Goal: Information Seeking & Learning: Compare options

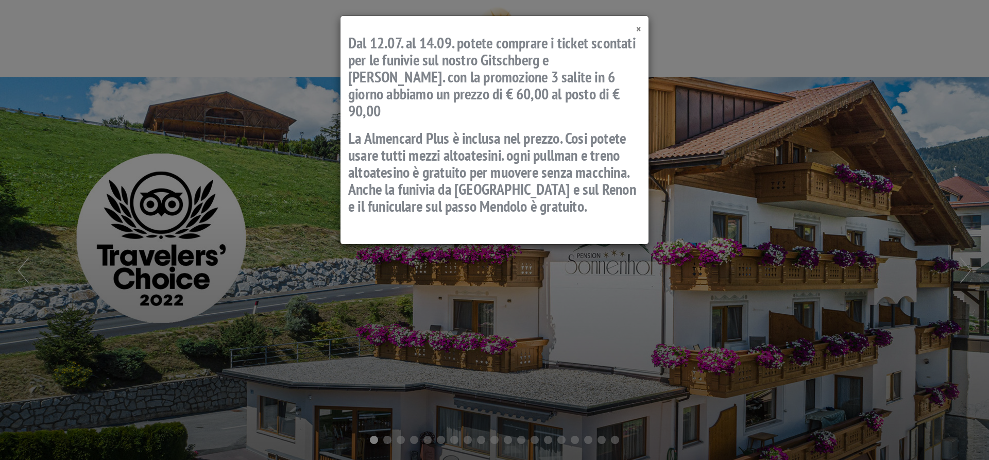
click at [639, 28] on span "×" at bounding box center [638, 29] width 5 height 14
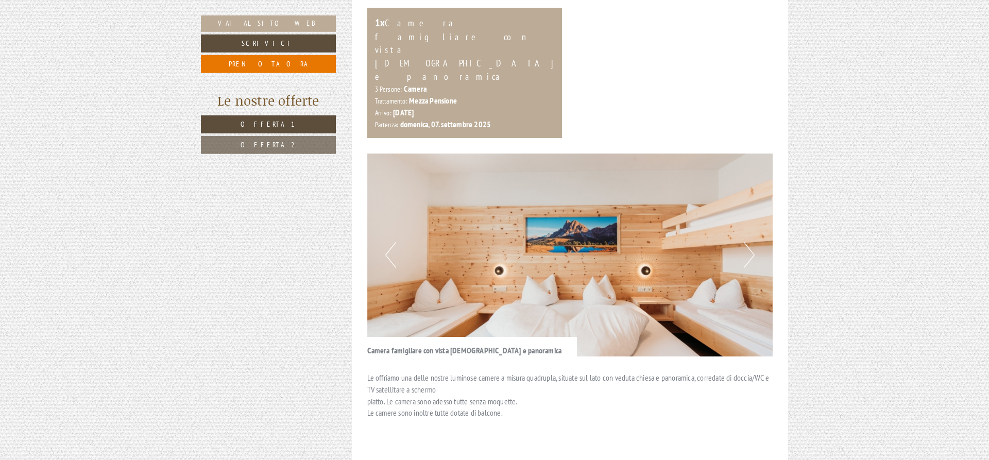
scroll to position [473, 0]
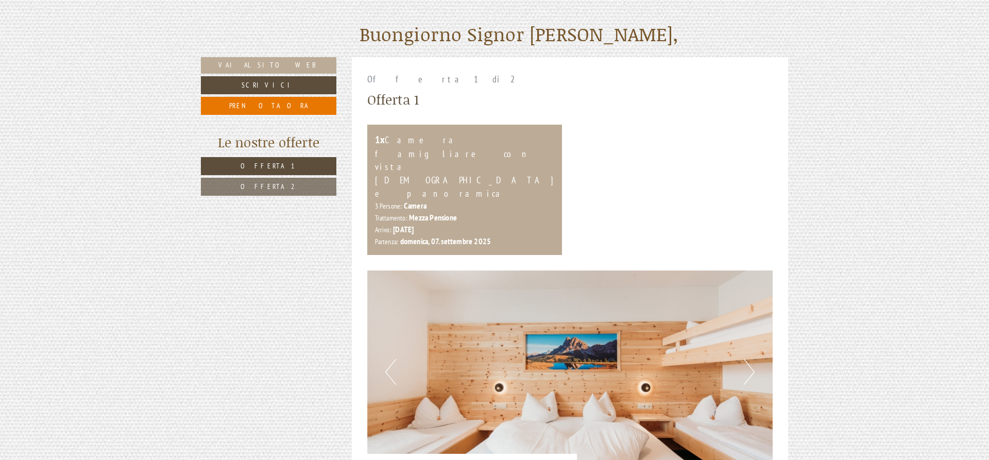
click at [282, 185] on span "Offerta 2" at bounding box center [269, 186] width 56 height 9
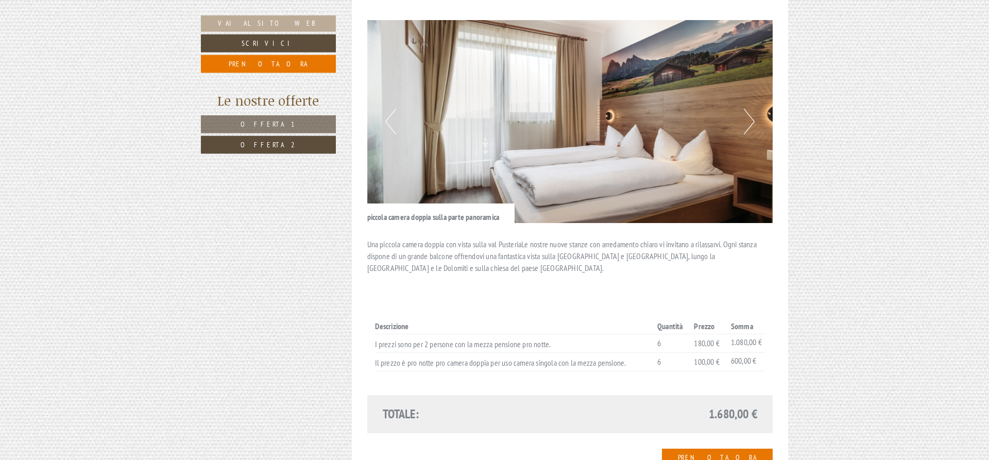
scroll to position [1108, 0]
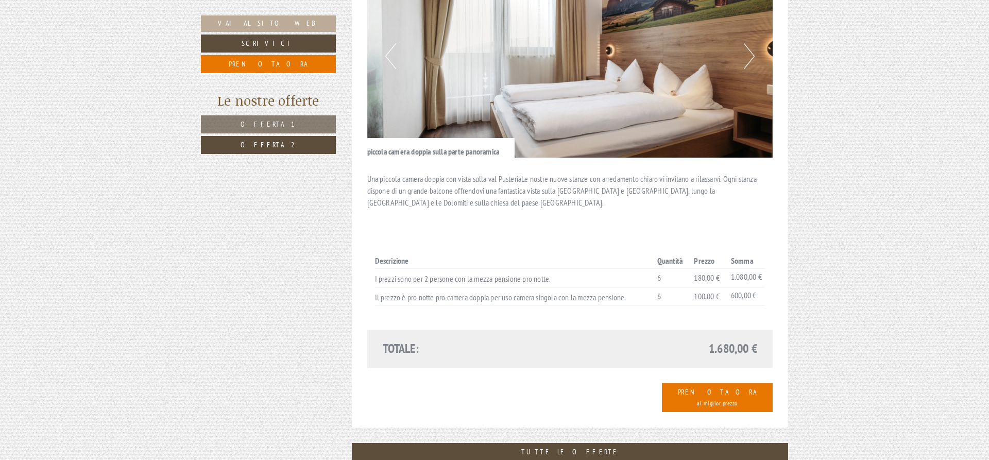
click at [256, 127] on span "Offerta 1" at bounding box center [269, 124] width 56 height 9
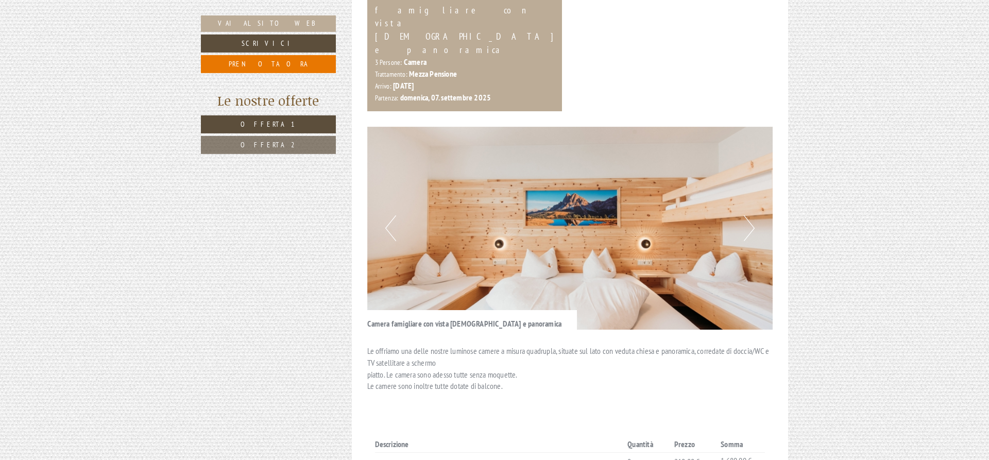
scroll to position [688, 0]
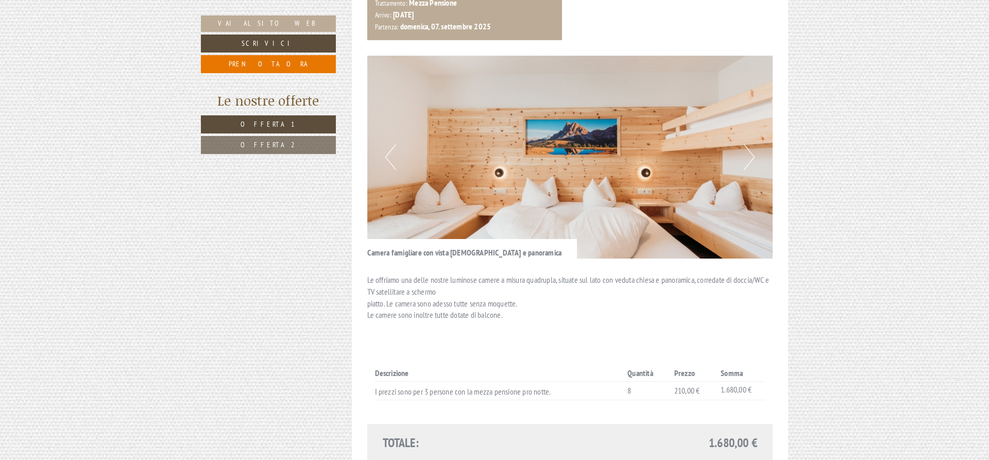
click at [244, 144] on link "Offerta 2" at bounding box center [268, 145] width 135 height 18
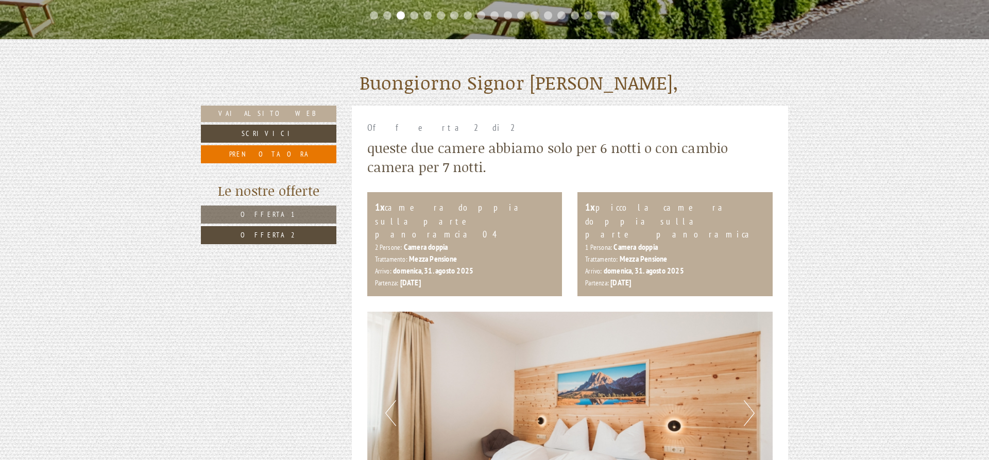
scroll to position [425, 0]
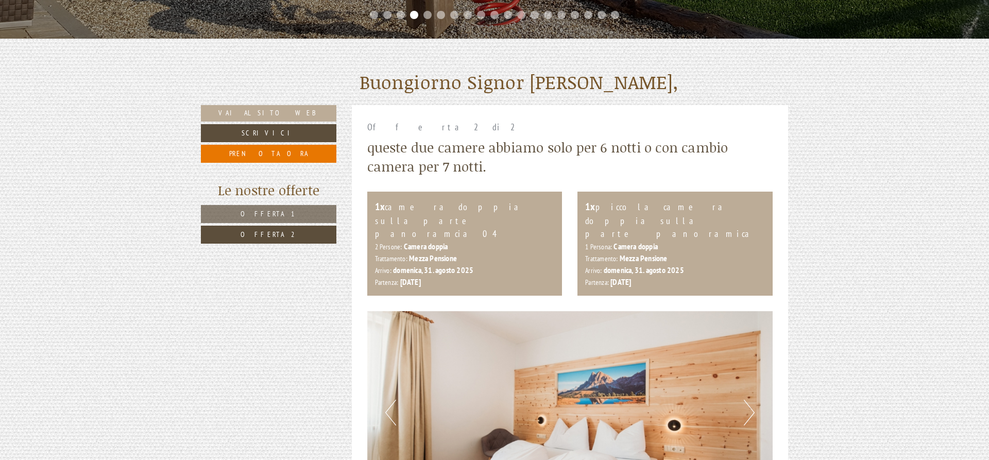
click at [421, 277] on b "[DATE]" at bounding box center [410, 282] width 21 height 10
click at [595, 278] on small "Partenza:" at bounding box center [597, 282] width 24 height 9
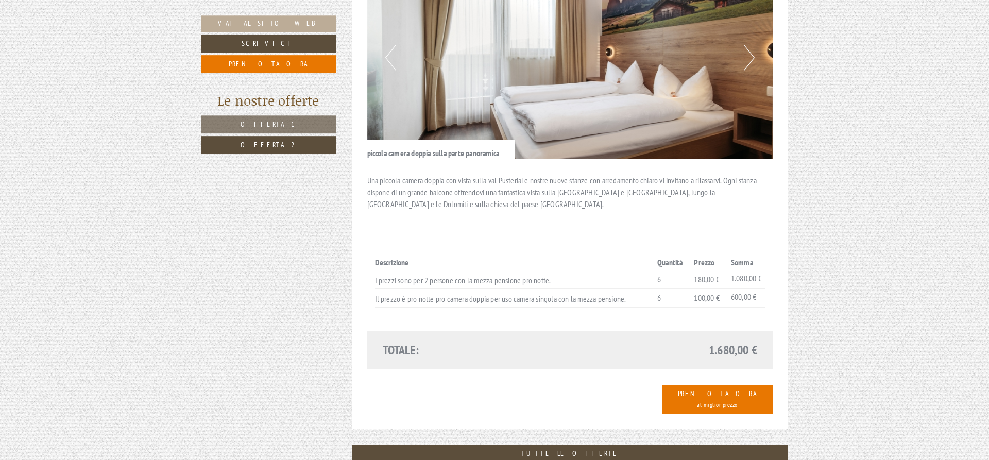
scroll to position [1056, 0]
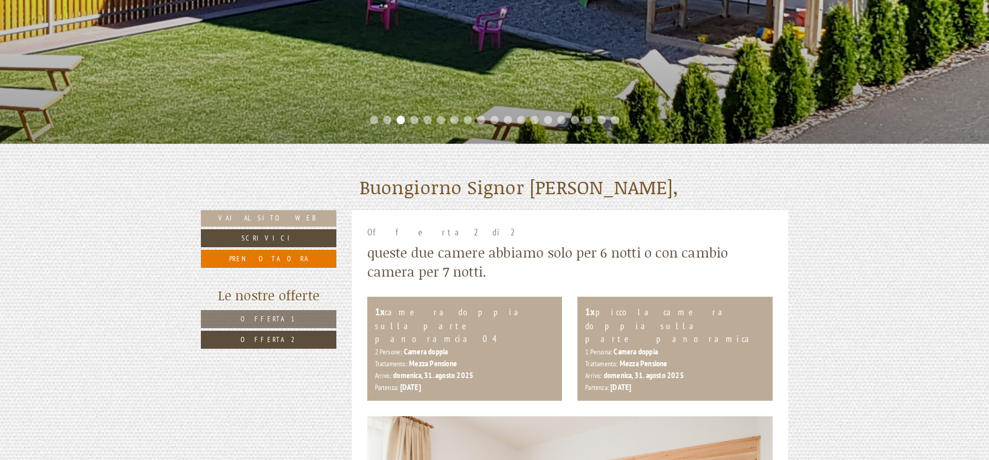
click at [275, 313] on link "Offerta 1" at bounding box center [269, 319] width 136 height 18
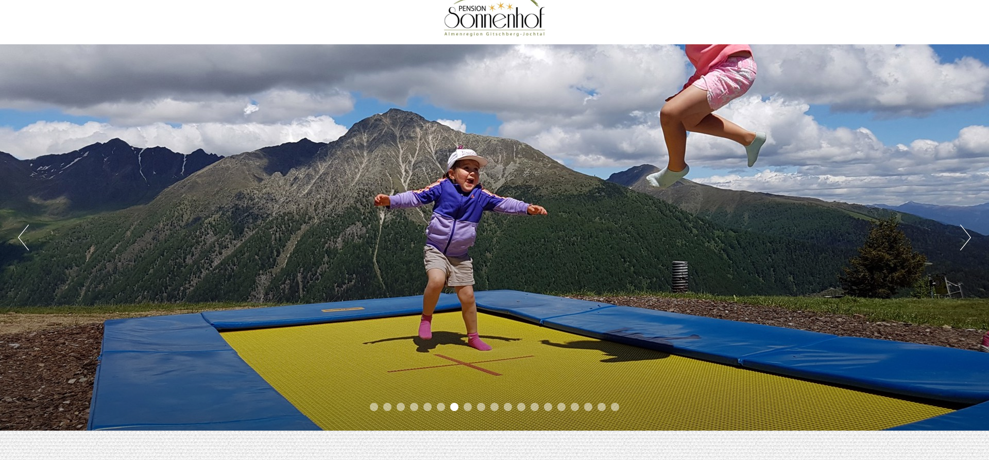
scroll to position [0, 0]
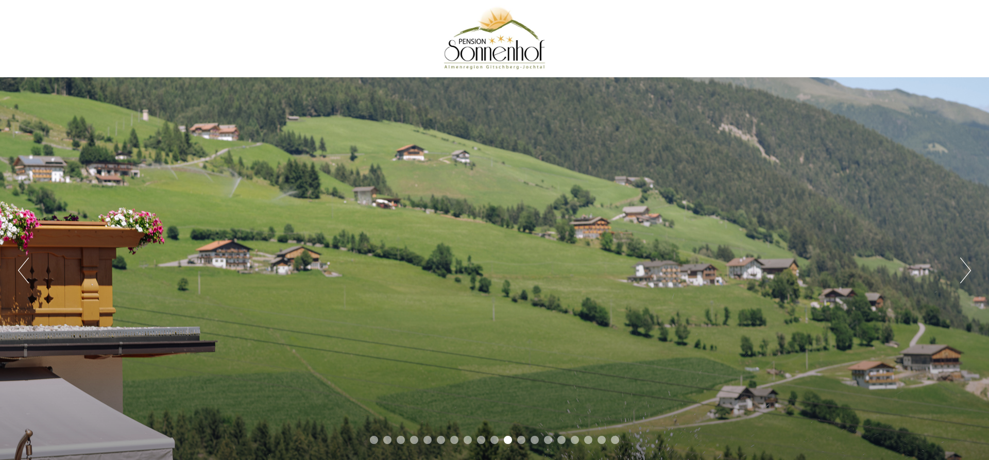
click at [27, 268] on button "Previous" at bounding box center [23, 271] width 11 height 26
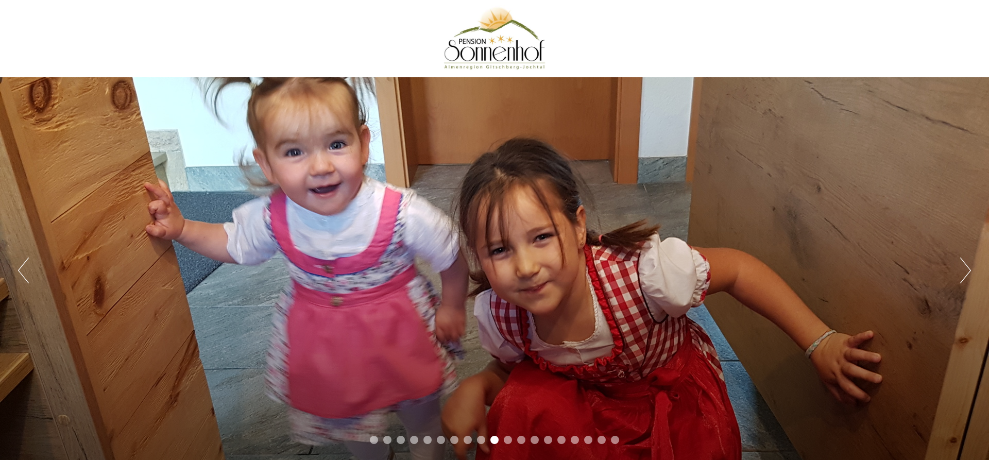
click at [25, 263] on button "Previous" at bounding box center [23, 271] width 11 height 26
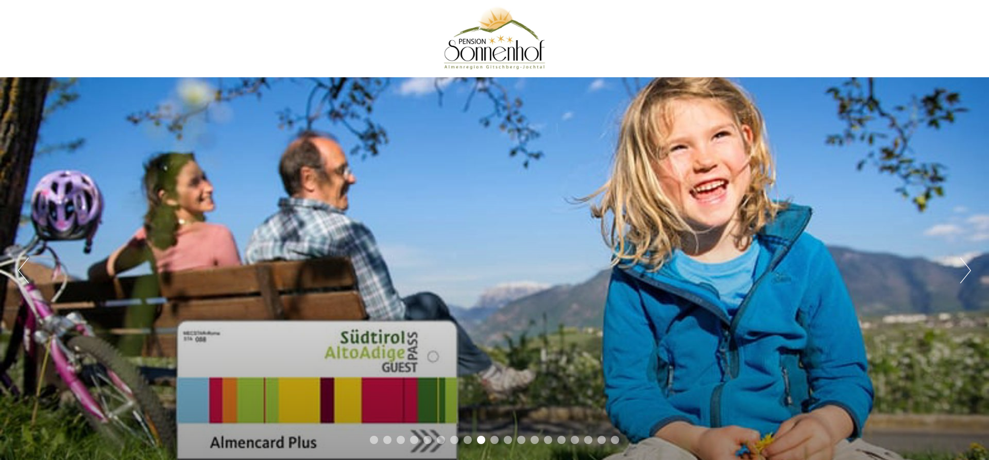
click at [23, 262] on button "Previous" at bounding box center [23, 271] width 11 height 26
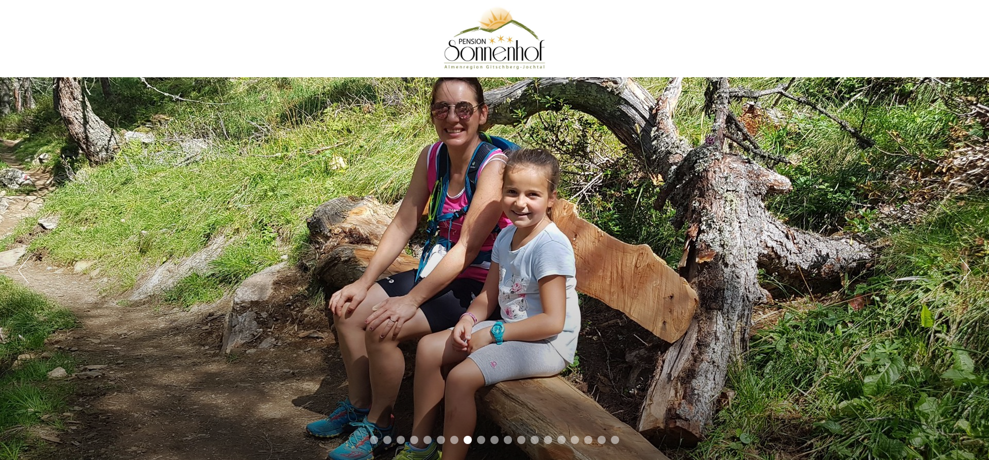
click at [23, 262] on button "Previous" at bounding box center [23, 271] width 11 height 26
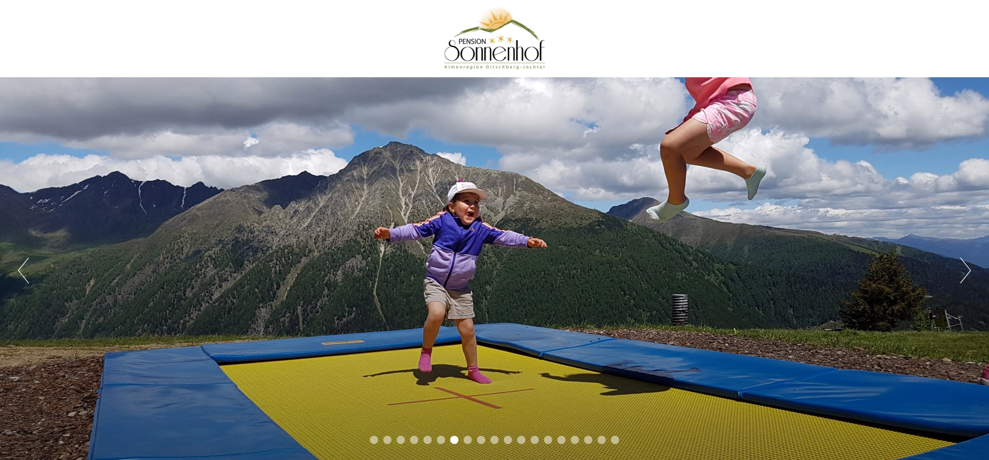
click at [23, 262] on button "Previous" at bounding box center [23, 271] width 11 height 26
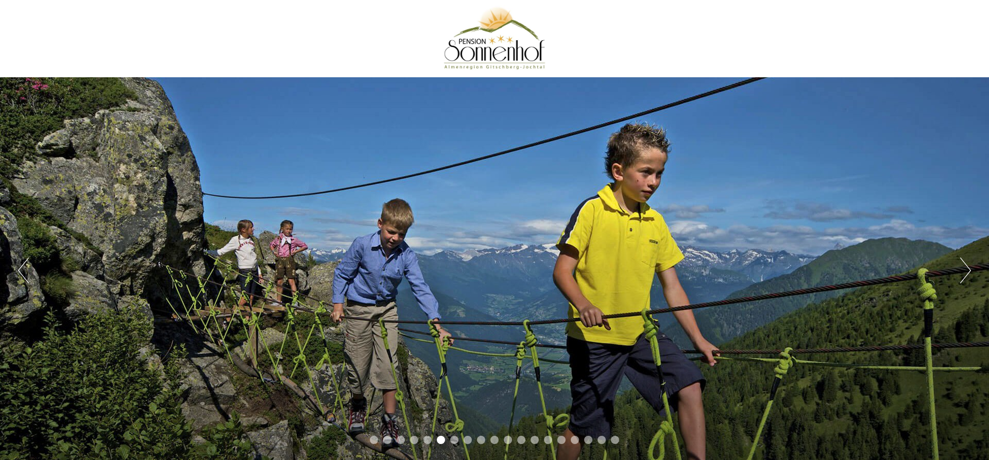
click at [23, 262] on button "Previous" at bounding box center [23, 271] width 11 height 26
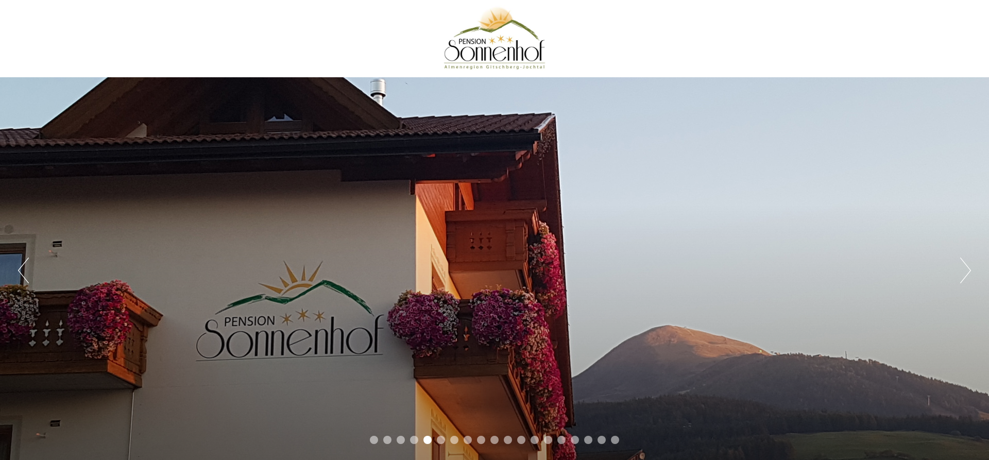
click at [23, 262] on button "Previous" at bounding box center [23, 271] width 11 height 26
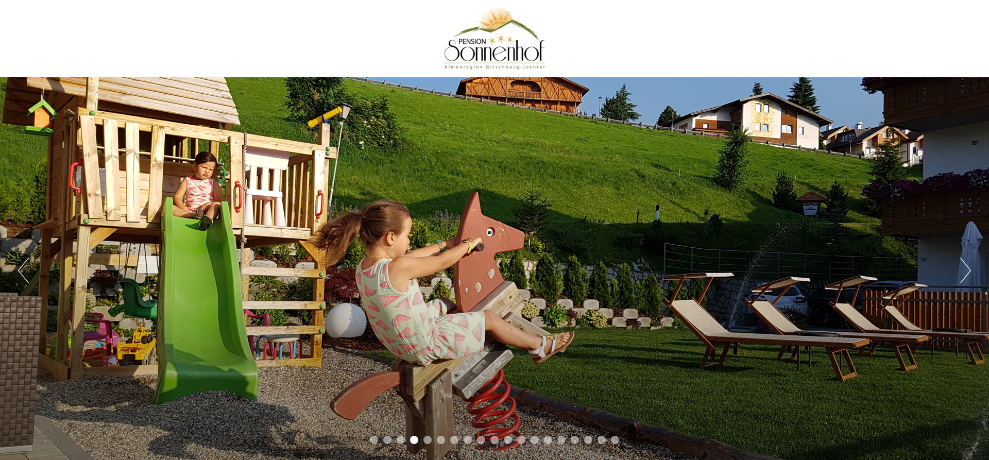
click at [23, 262] on button "Previous" at bounding box center [23, 271] width 11 height 26
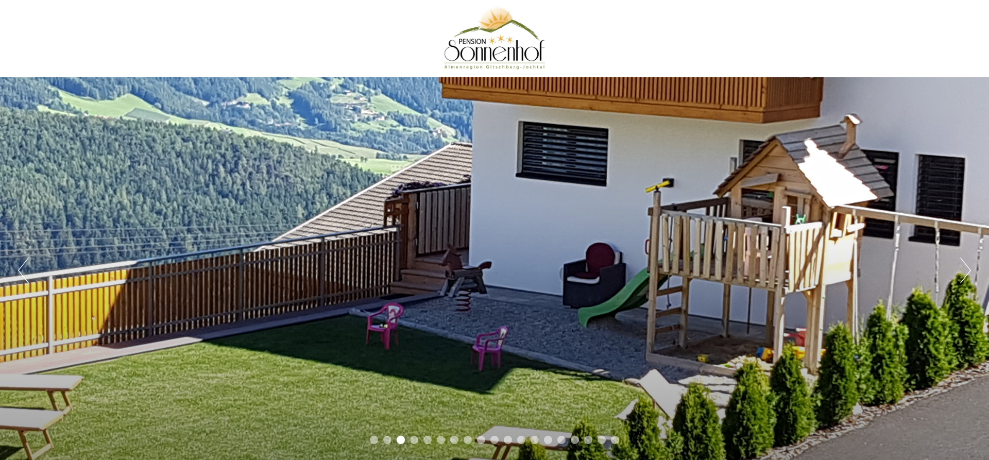
click at [23, 262] on button "Previous" at bounding box center [23, 271] width 11 height 26
click at [27, 259] on button "Previous" at bounding box center [23, 271] width 11 height 26
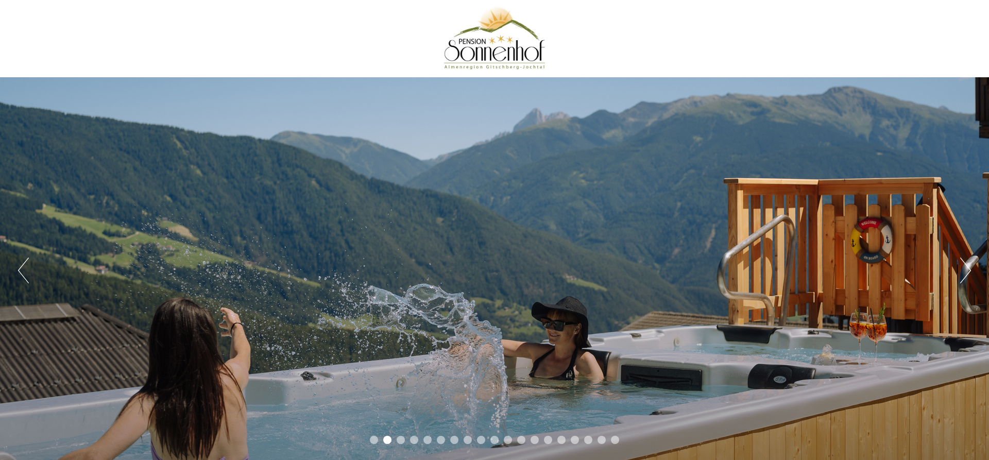
click at [27, 259] on button "Previous" at bounding box center [23, 271] width 11 height 26
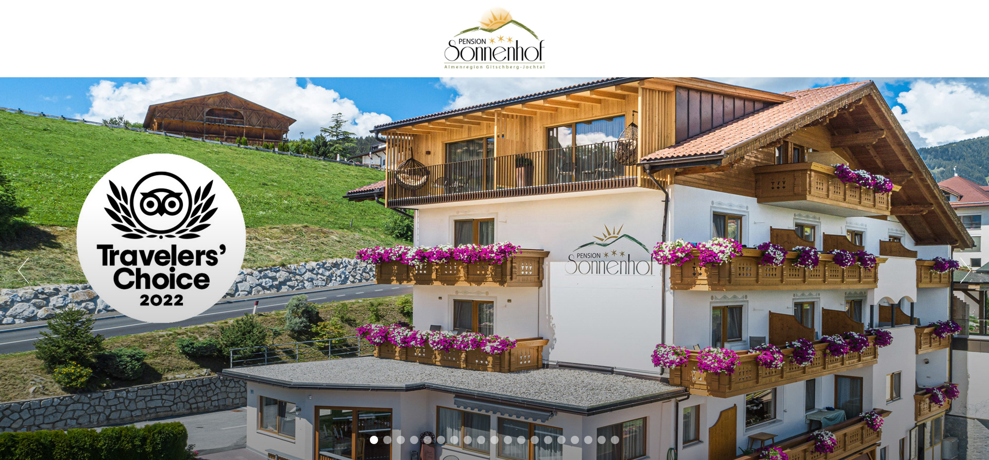
click at [27, 259] on button "Previous" at bounding box center [23, 271] width 11 height 26
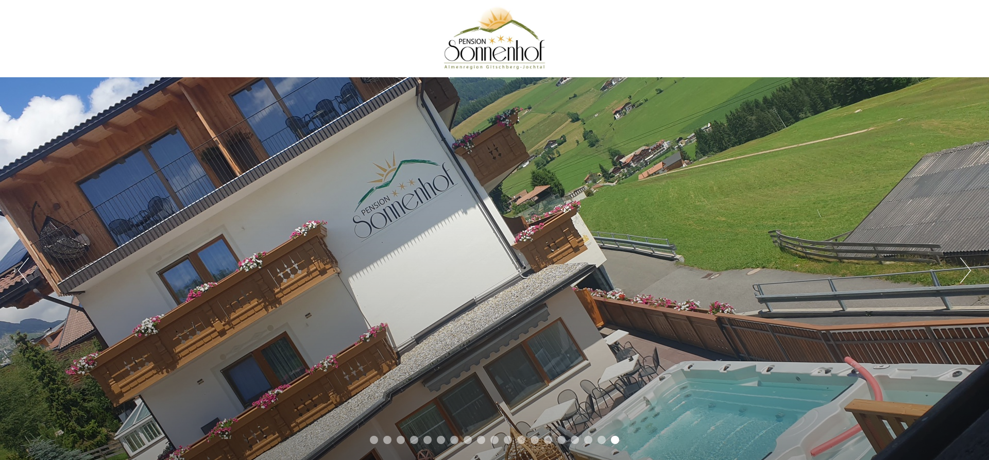
click at [27, 259] on button "Previous" at bounding box center [23, 271] width 11 height 26
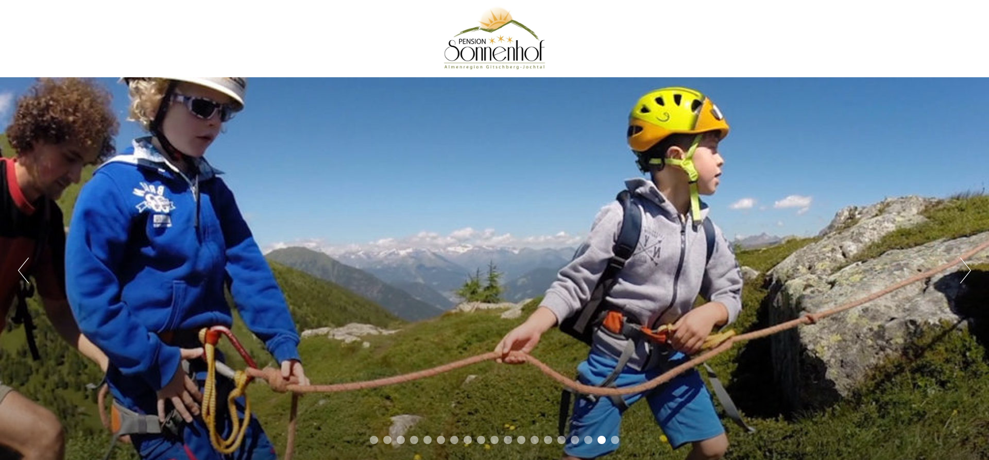
click at [27, 259] on button "Previous" at bounding box center [23, 271] width 11 height 26
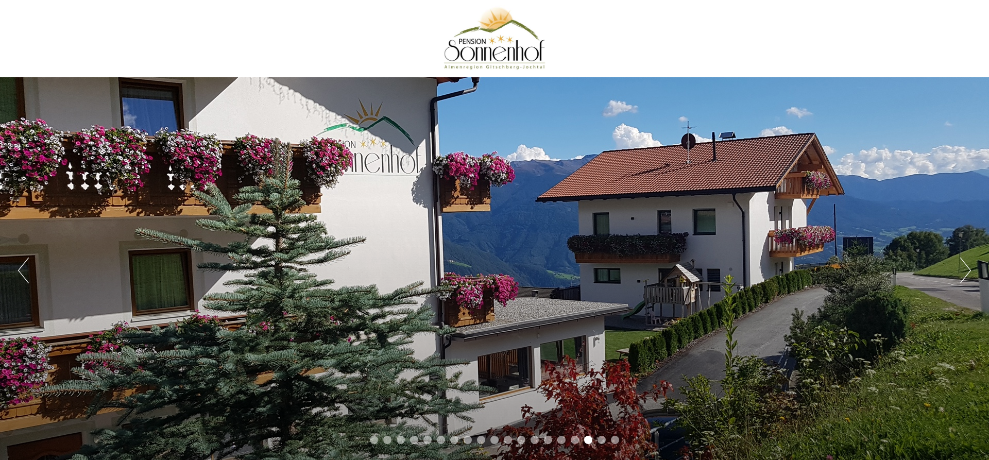
click at [25, 258] on button "Previous" at bounding box center [23, 271] width 11 height 26
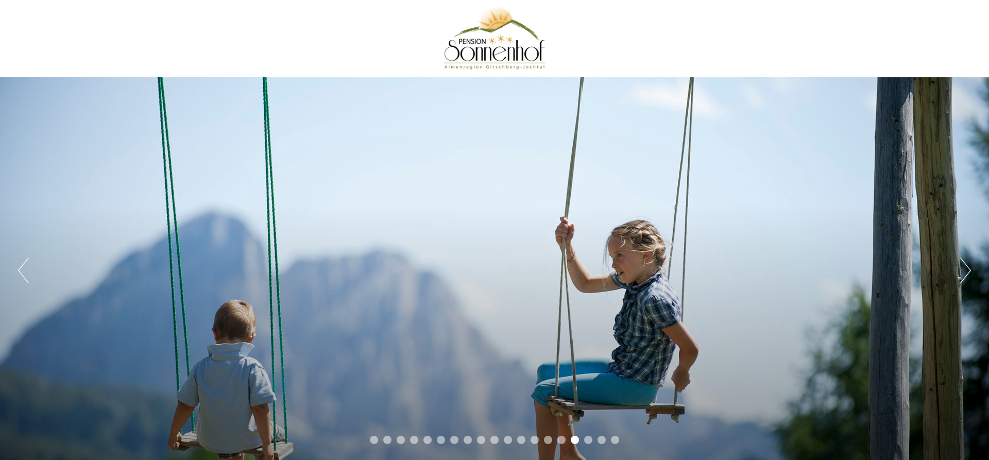
click at [25, 258] on button "Previous" at bounding box center [23, 271] width 11 height 26
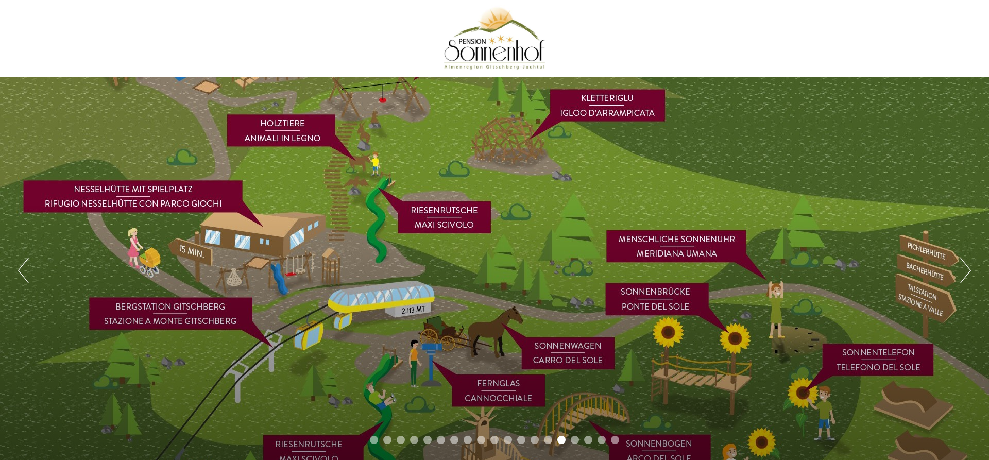
click at [25, 258] on button "Previous" at bounding box center [23, 271] width 11 height 26
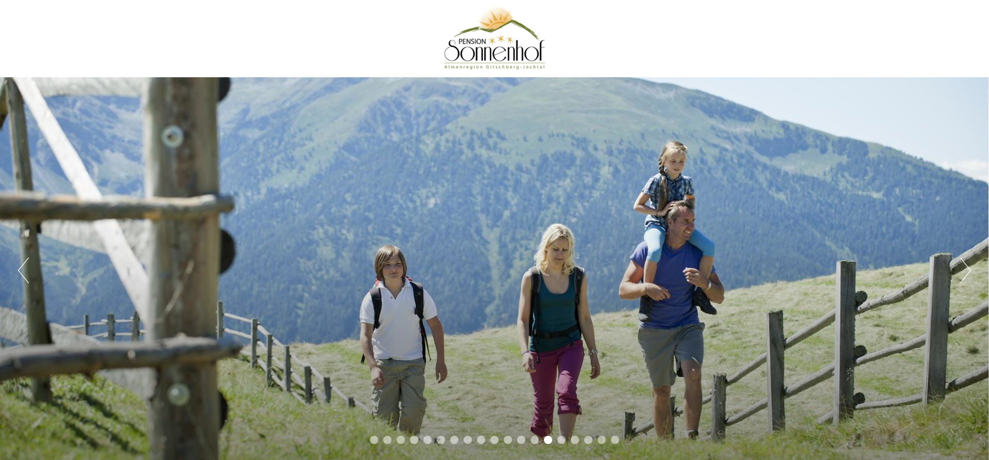
click at [25, 258] on button "Previous" at bounding box center [23, 271] width 11 height 26
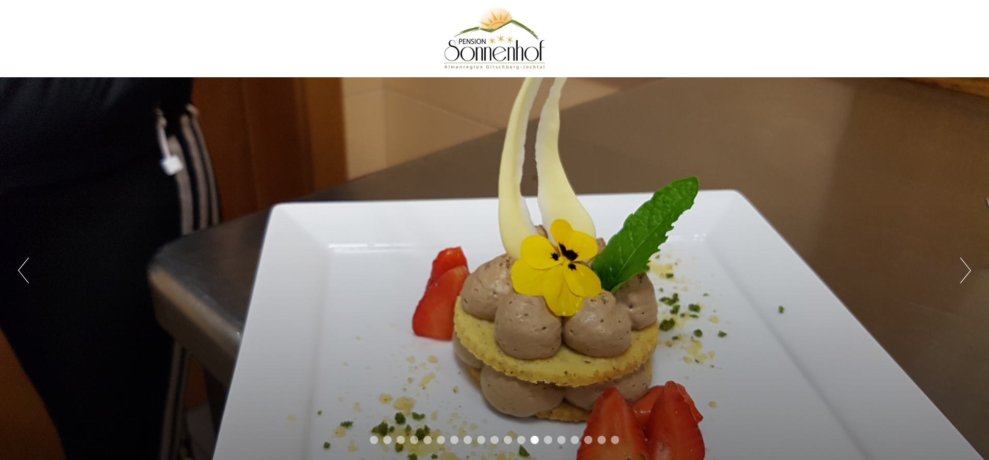
click at [25, 258] on button "Previous" at bounding box center [23, 271] width 11 height 26
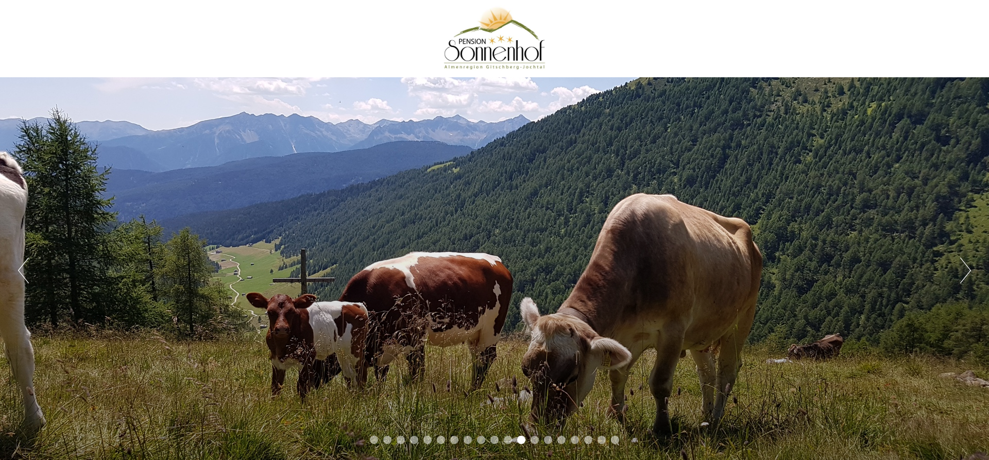
click at [25, 258] on button "Previous" at bounding box center [23, 271] width 11 height 26
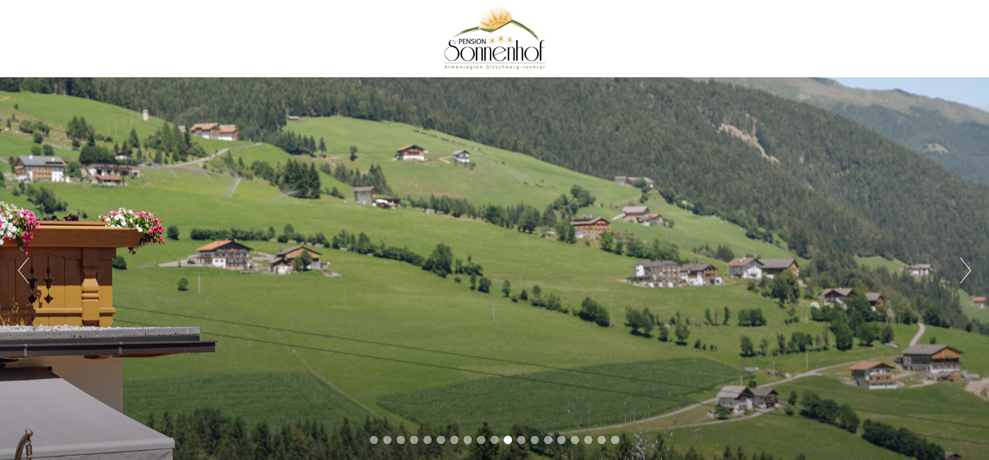
click at [25, 259] on button "Previous" at bounding box center [23, 271] width 11 height 26
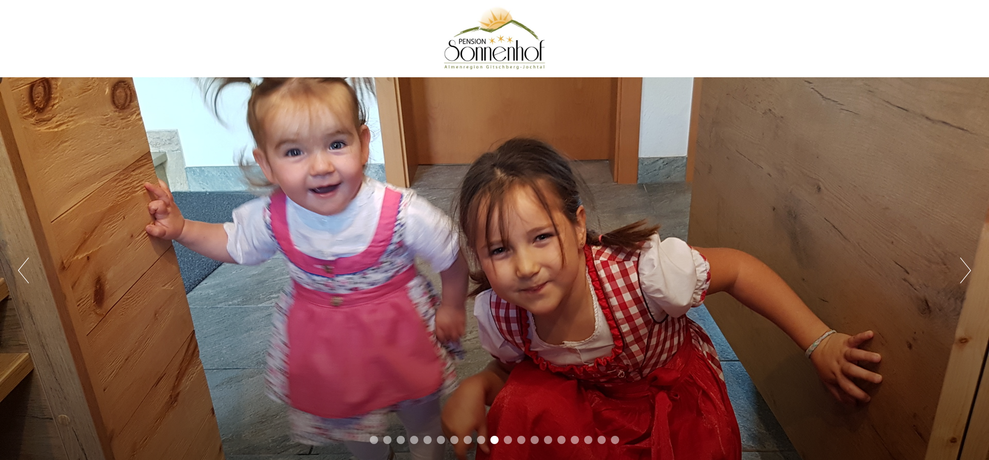
click at [25, 259] on button "Previous" at bounding box center [23, 271] width 11 height 26
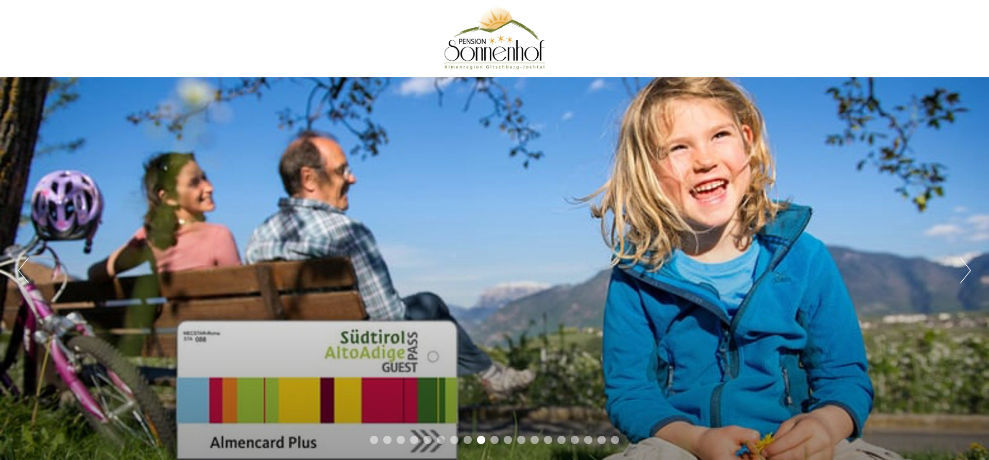
click at [28, 260] on button "Previous" at bounding box center [23, 271] width 11 height 26
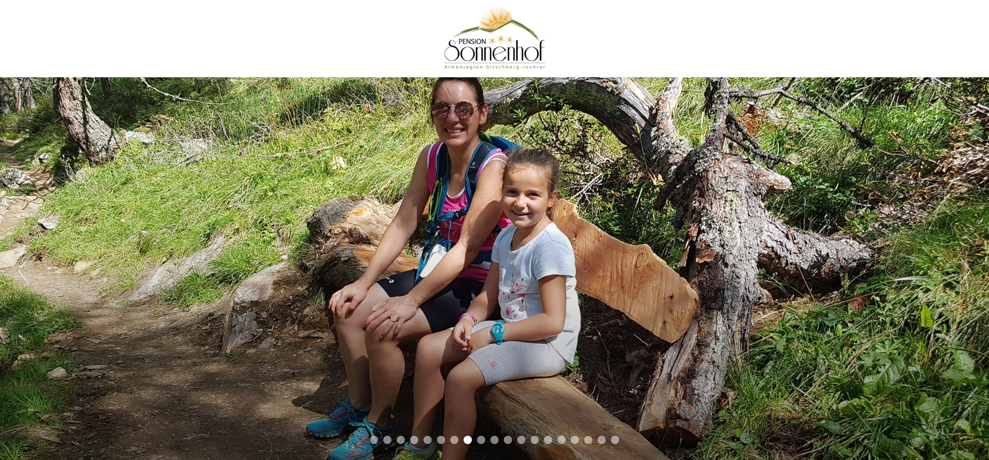
drag, startPoint x: 426, startPoint y: 81, endPoint x: 353, endPoint y: 281, distance: 212.7
click at [354, 286] on div "Previous Next 1 2 3 4 5 6 7 8 9 10 11 12 13 14 15 16 17 18 19" at bounding box center [494, 270] width 989 height 386
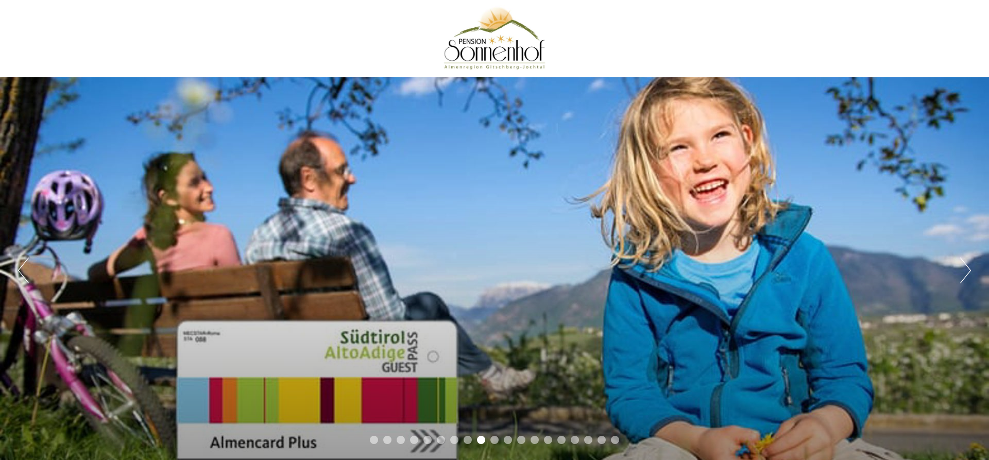
click at [474, 254] on div "Previous Next 1 2 3 4 5 6 7 8 9 10 11 12 13 14 15 16 17 18 19" at bounding box center [494, 270] width 989 height 386
drag, startPoint x: 844, startPoint y: 262, endPoint x: 853, endPoint y: 268, distance: 10.7
click at [853, 268] on div "Previous Next 1 2 3 4 5 6 7 8 9 10 11 12 13 14 15 16 17 18 19" at bounding box center [494, 270] width 989 height 386
click at [956, 272] on div "Previous Next 1 2 3 4 5 6 7 8 9 10 11 12 13 14 15 16 17 18 19" at bounding box center [494, 270] width 989 height 386
click at [959, 274] on div "Previous Next 1 2 3 4 5 6 7 8 9 10 11 12 13 14 15 16 17 18 19" at bounding box center [494, 270] width 989 height 386
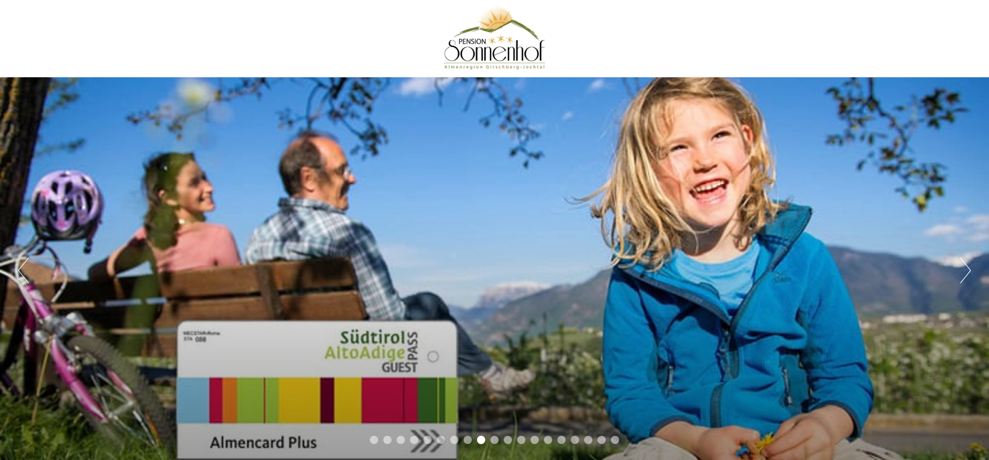
click at [962, 275] on button "Next" at bounding box center [965, 271] width 11 height 26
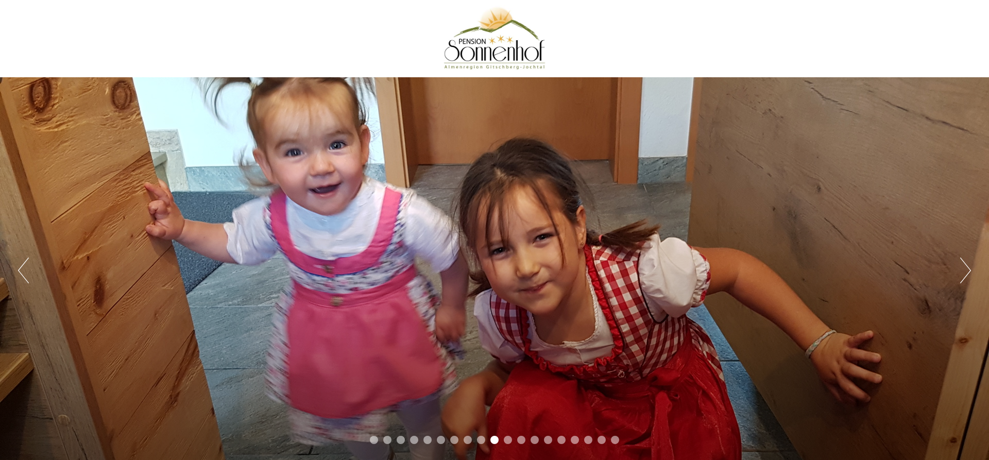
click at [965, 275] on button "Next" at bounding box center [965, 271] width 11 height 26
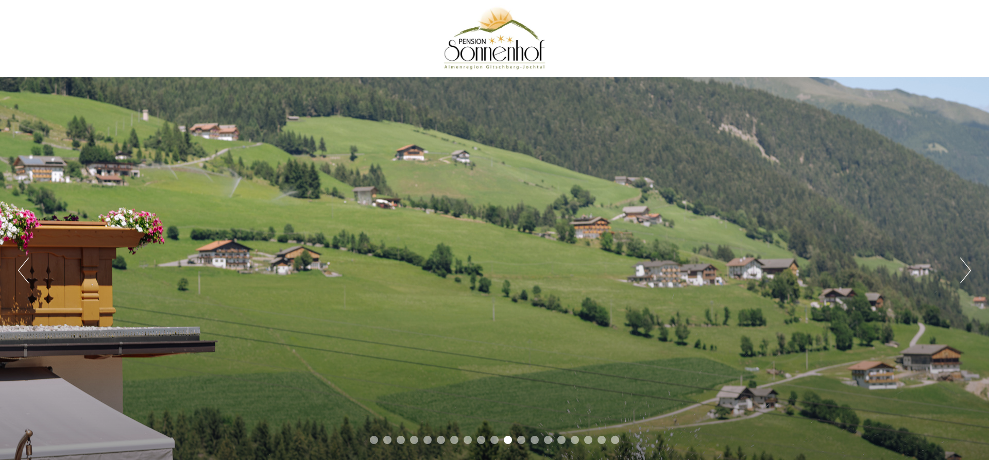
click at [964, 276] on button "Next" at bounding box center [965, 271] width 11 height 26
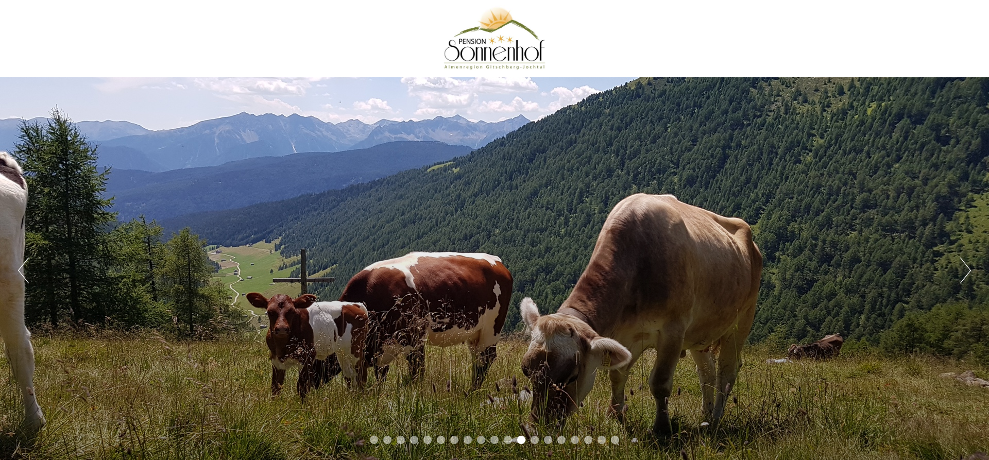
click at [962, 281] on button "Next" at bounding box center [965, 271] width 11 height 26
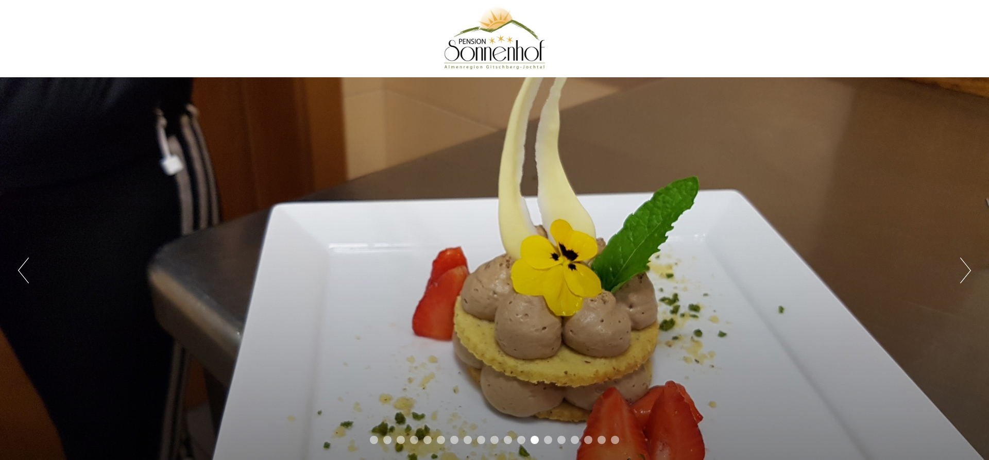
drag, startPoint x: 540, startPoint y: 235, endPoint x: 543, endPoint y: 248, distance: 13.1
click at [543, 248] on div "Previous Next 1 2 3 4 5 6 7 8 9 10 11 12 13 14 15 16 17 18 19" at bounding box center [494, 270] width 989 height 386
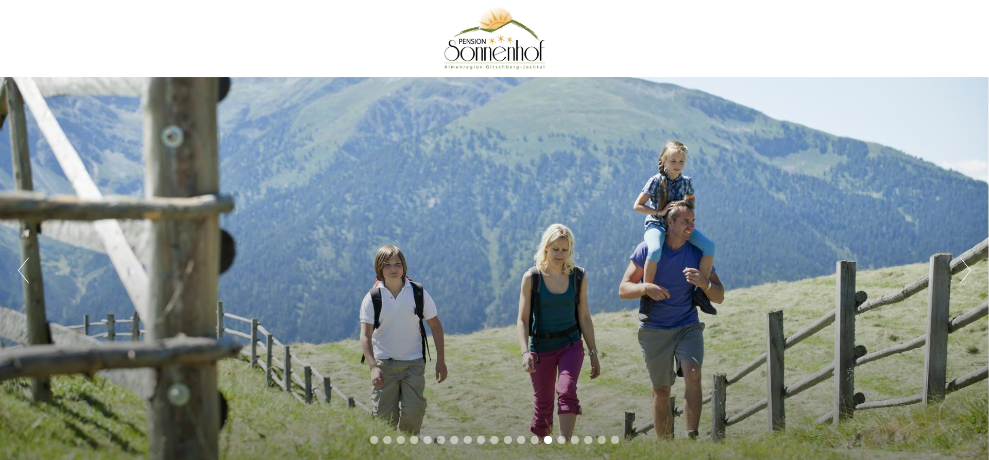
drag, startPoint x: 586, startPoint y: 207, endPoint x: 472, endPoint y: 176, distance: 117.5
click at [474, 178] on div "Previous Next 1 2 3 4 5 6 7 8 9 10 11 12 13 14 15 16 17 18 19" at bounding box center [494, 270] width 989 height 386
click at [6, 265] on div "Previous Next 1 2 3 4 5 6 7 8 9 10 11 12 13 14 15 16 17 18 19" at bounding box center [494, 270] width 989 height 386
click at [8, 269] on div "Previous Next 1 2 3 4 5 6 7 8 9 10 11 12 13 14 15 16 17 18 19" at bounding box center [494, 270] width 989 height 386
click at [17, 272] on div "Previous Next 1 2 3 4 5 6 7 8 9 10 11 12 13 14 15 16 17 18 19" at bounding box center [494, 270] width 989 height 386
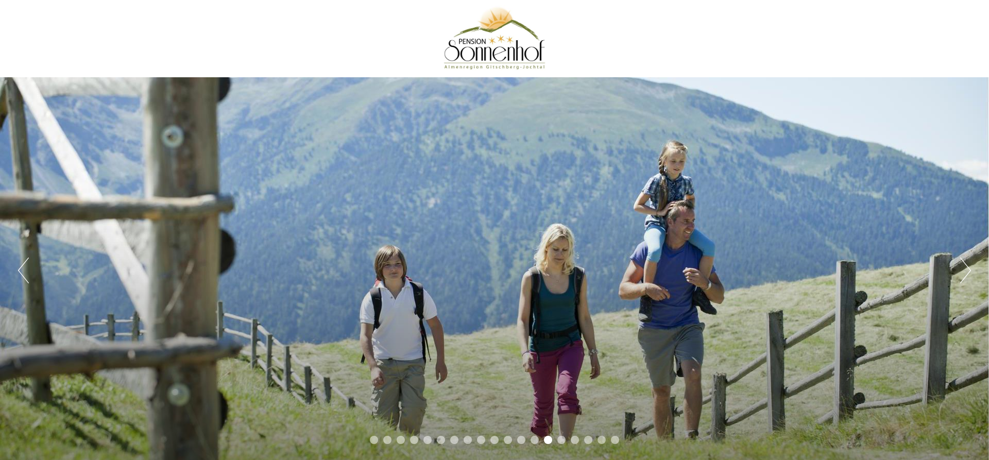
click at [20, 276] on button "Previous" at bounding box center [23, 271] width 11 height 26
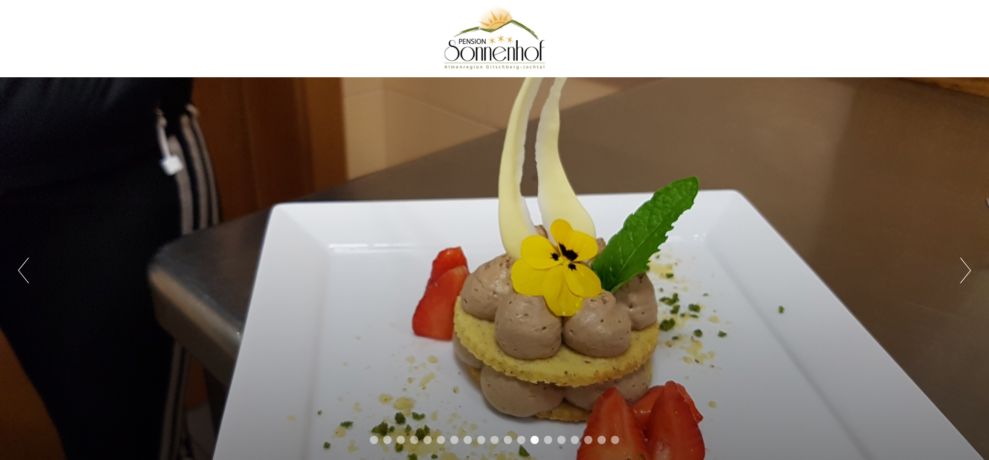
click at [23, 276] on button "Previous" at bounding box center [23, 271] width 11 height 26
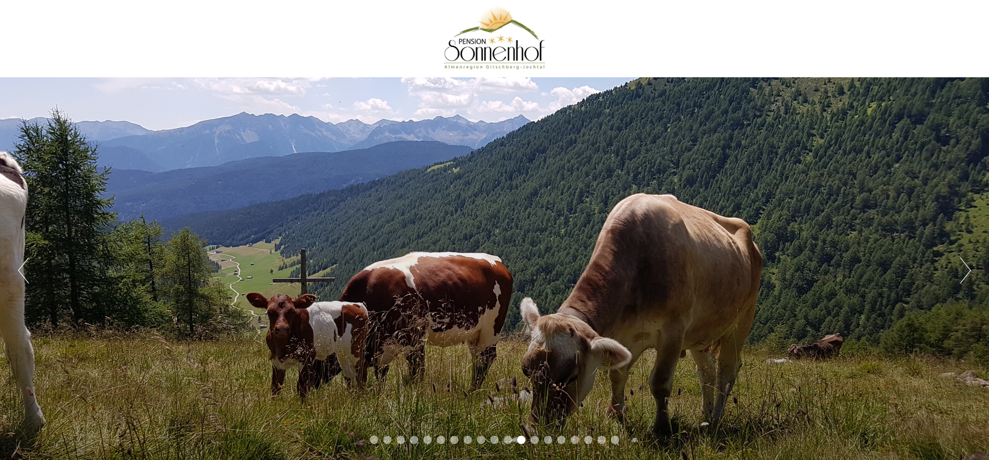
click at [961, 273] on button "Next" at bounding box center [965, 271] width 11 height 26
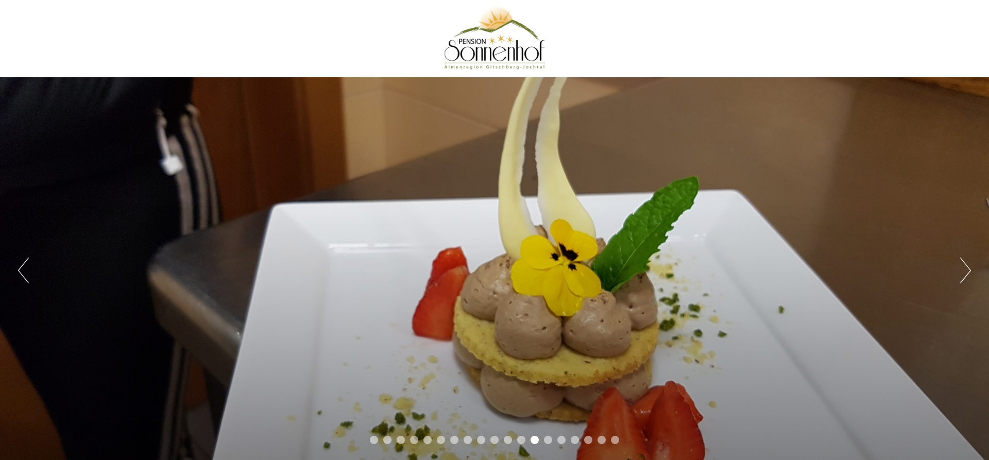
click at [958, 276] on div "Previous Next 1 2 3 4 5 6 7 8 9 10 11 12 13 14 15 16 17 18 19" at bounding box center [494, 270] width 989 height 386
click at [963, 273] on button "Next" at bounding box center [965, 271] width 11 height 26
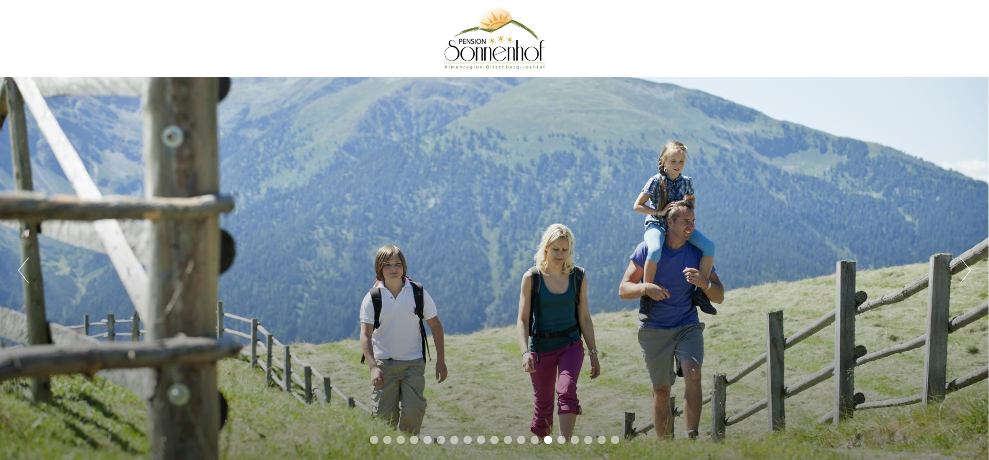
click at [971, 265] on button "Next" at bounding box center [965, 271] width 11 height 26
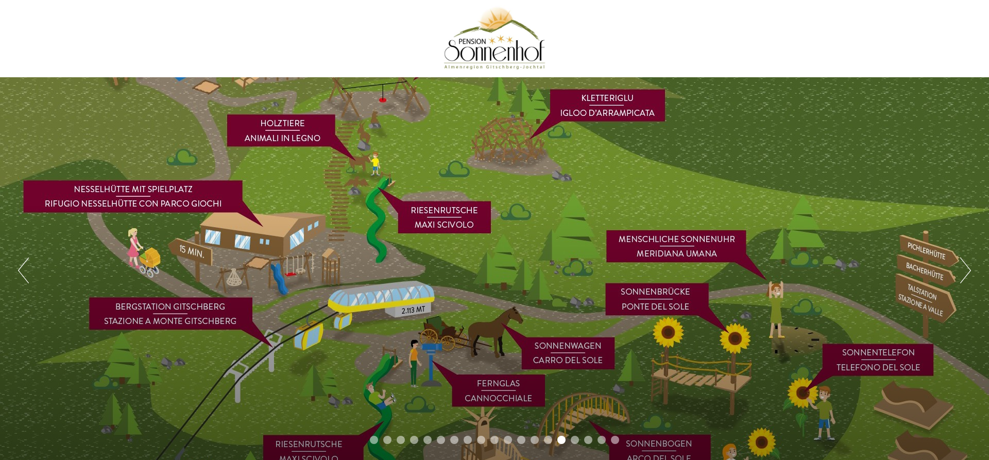
click at [969, 269] on button "Next" at bounding box center [965, 271] width 11 height 26
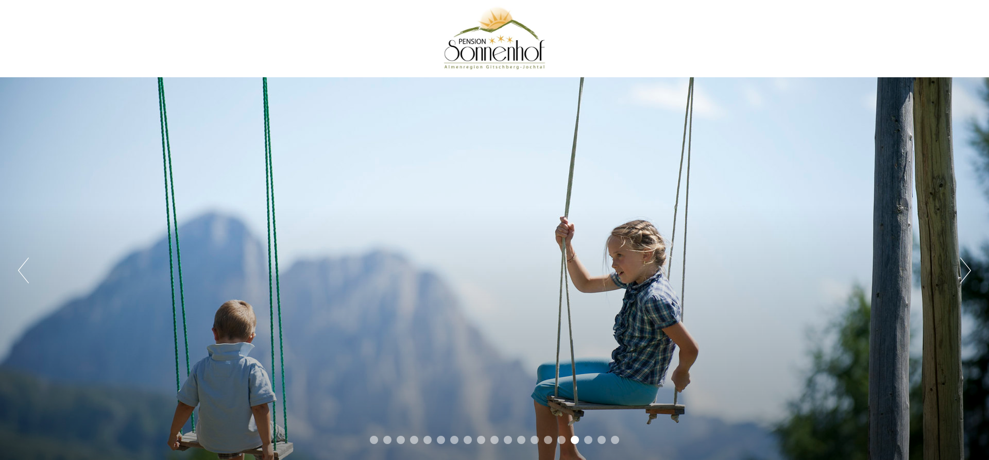
click at [968, 270] on button "Next" at bounding box center [965, 271] width 11 height 26
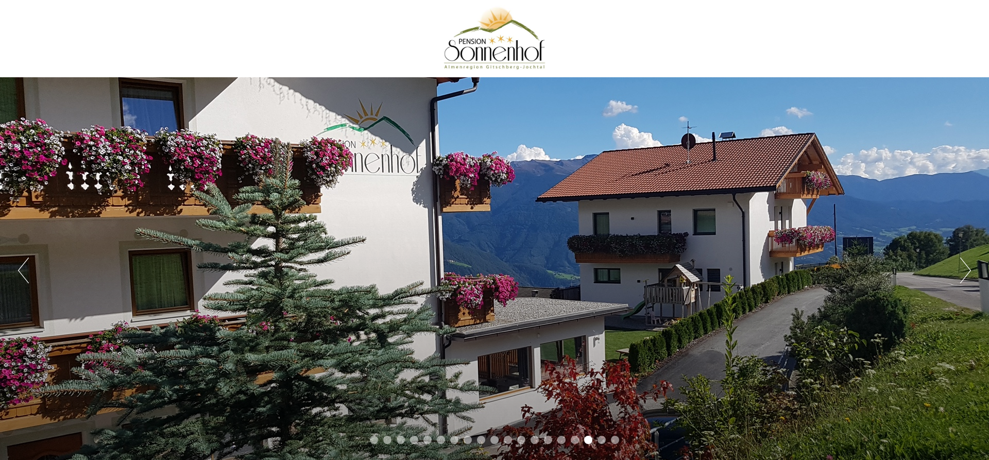
click at [968, 270] on button "Next" at bounding box center [965, 271] width 11 height 26
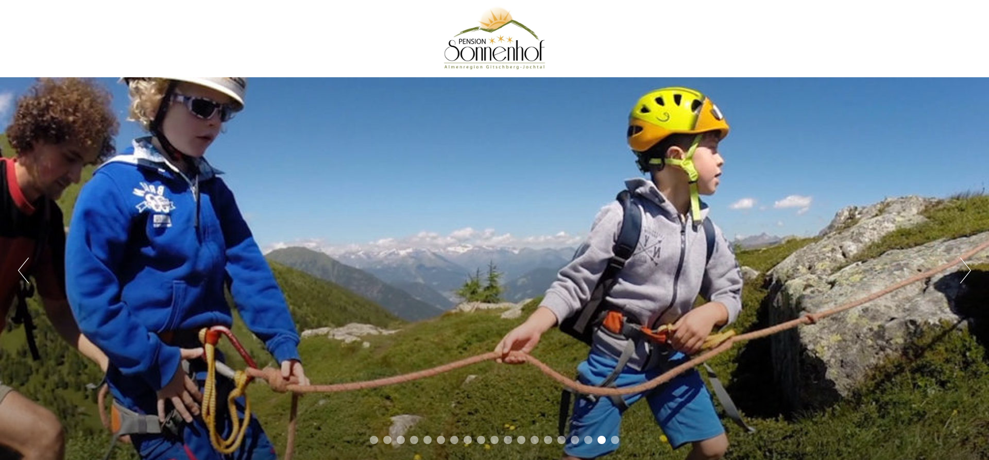
click at [967, 271] on button "Next" at bounding box center [965, 271] width 11 height 26
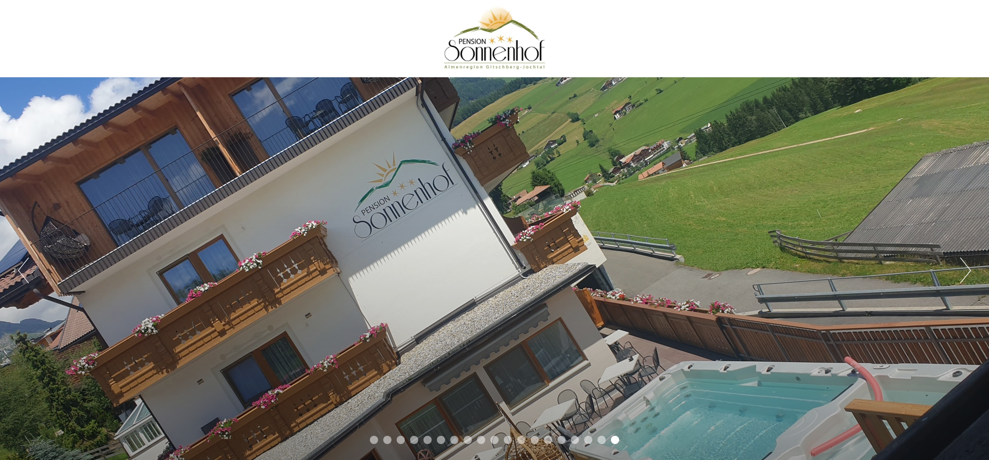
click at [955, 279] on div "Previous Next 1 2 3 4 5 6 7 8 9 10 11 12 13 14 15 16 17 18 19" at bounding box center [494, 270] width 989 height 386
click at [949, 284] on div "Previous Next 1 2 3 4 5 6 7 8 9 10 11 12 13 14 15 16 17 18 19" at bounding box center [494, 270] width 989 height 386
click at [967, 265] on button "Next" at bounding box center [965, 271] width 11 height 26
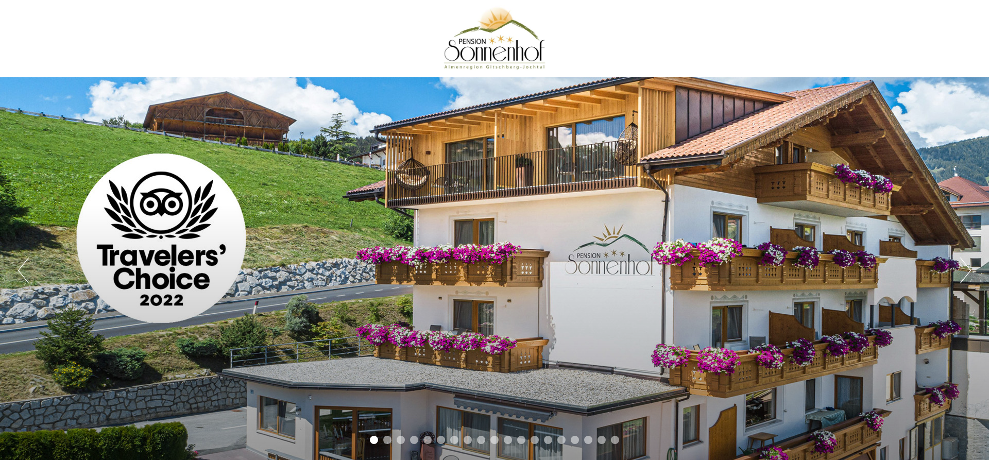
click at [964, 268] on button "Next" at bounding box center [965, 271] width 11 height 26
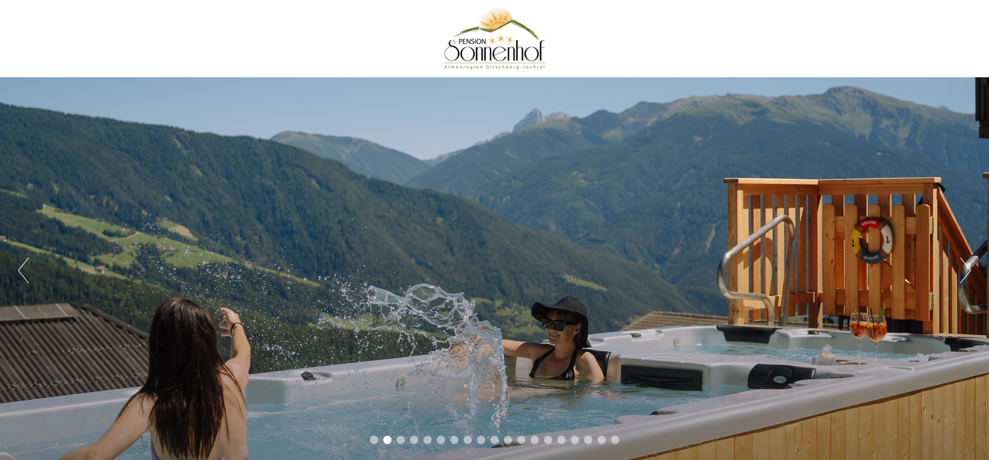
click at [962, 269] on button "Next" at bounding box center [965, 271] width 11 height 26
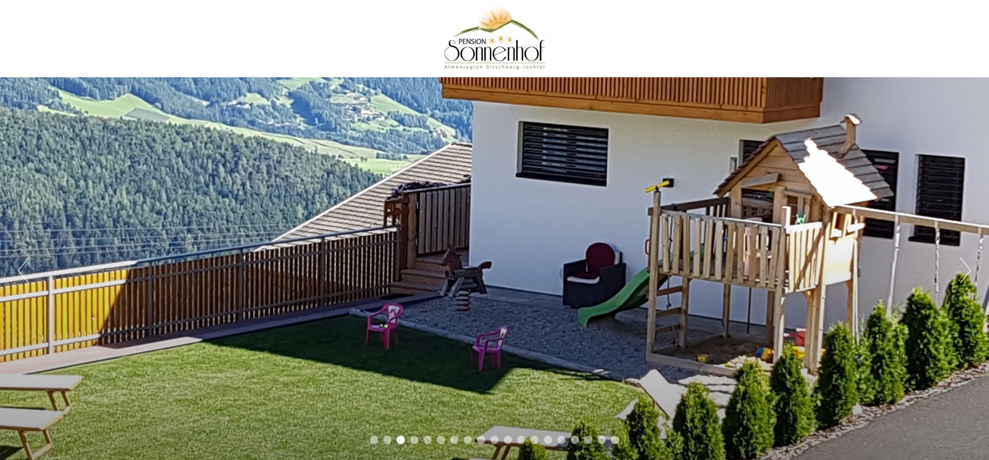
click at [962, 269] on button "Next" at bounding box center [965, 271] width 11 height 26
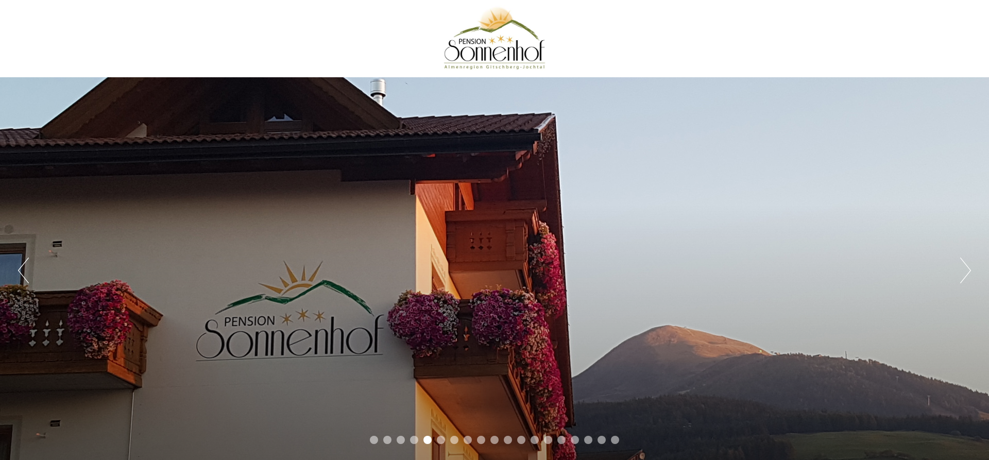
click at [21, 265] on button "Previous" at bounding box center [23, 271] width 11 height 26
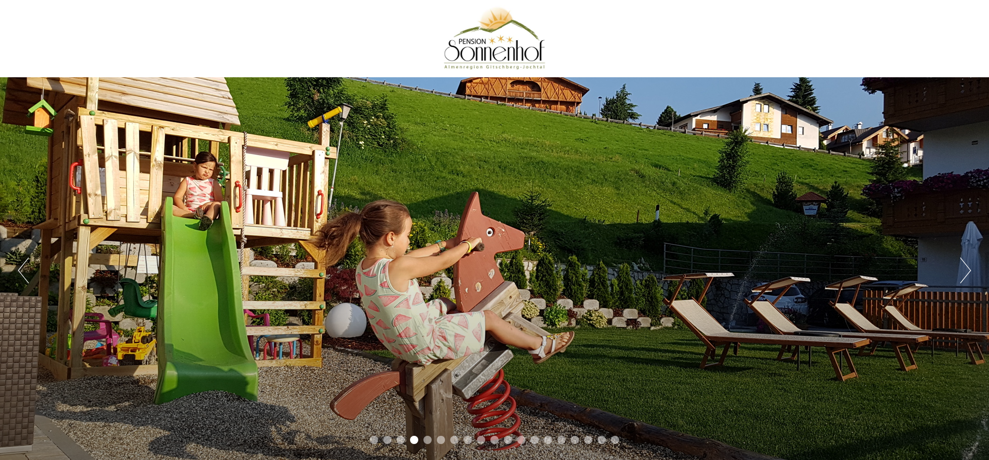
click at [715, 167] on div "Previous Next 1 2 3 4 5 6 7 8 9 10 11 12 13 14 15 16 17 18 19" at bounding box center [494, 270] width 989 height 386
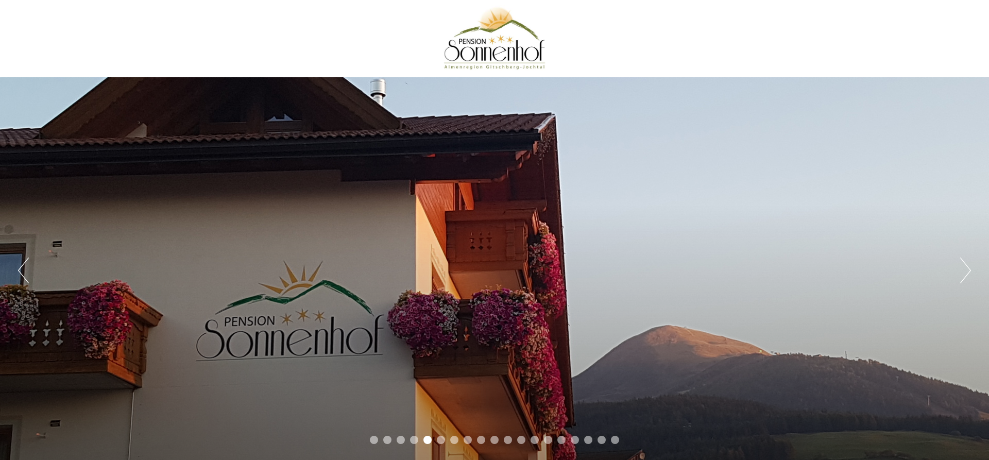
click at [964, 269] on button "Next" at bounding box center [965, 271] width 11 height 26
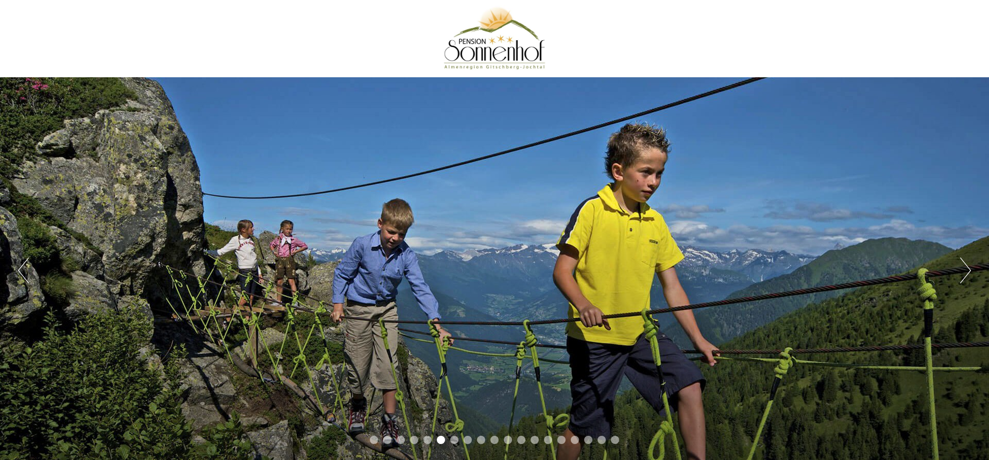
click at [964, 269] on button "Next" at bounding box center [965, 271] width 11 height 26
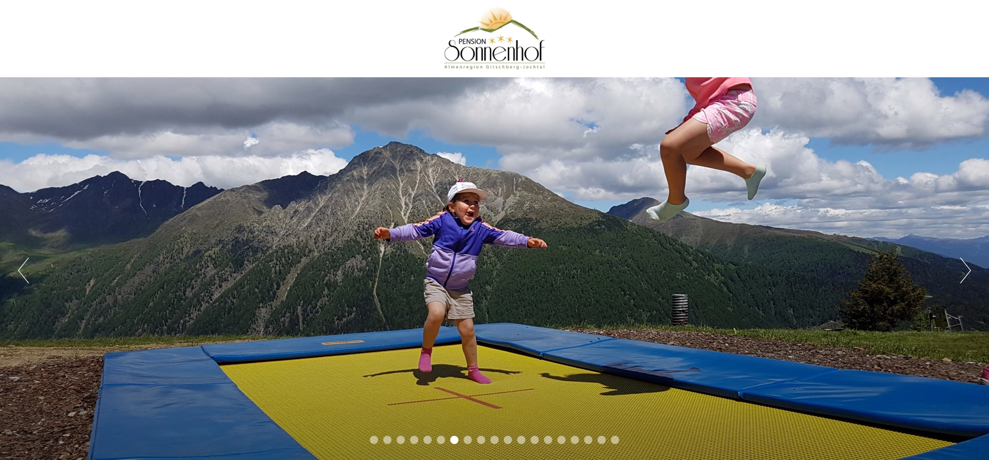
click at [966, 269] on button "Next" at bounding box center [965, 271] width 11 height 26
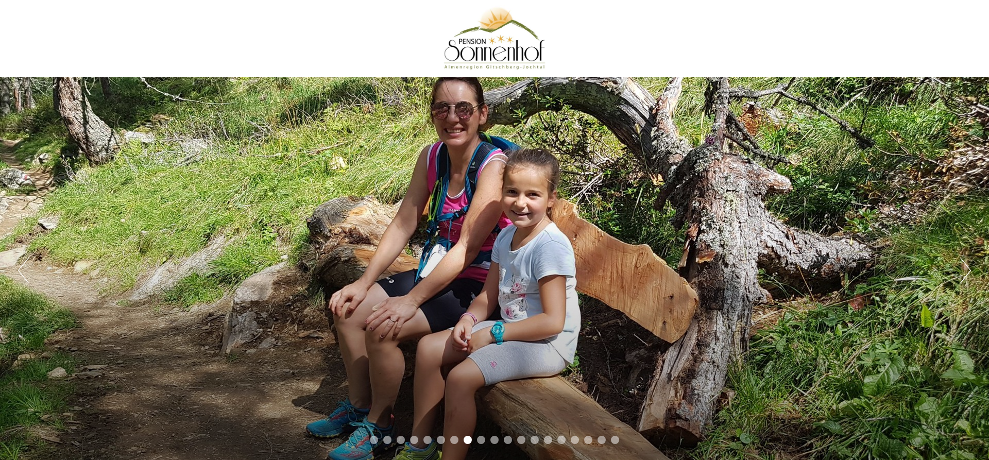
click at [969, 268] on button "Next" at bounding box center [965, 271] width 11 height 26
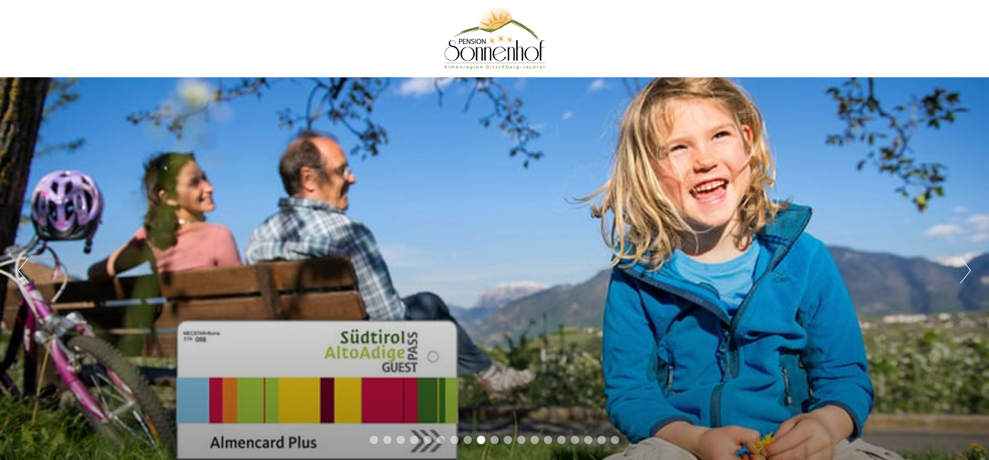
click at [969, 265] on button "Next" at bounding box center [965, 271] width 11 height 26
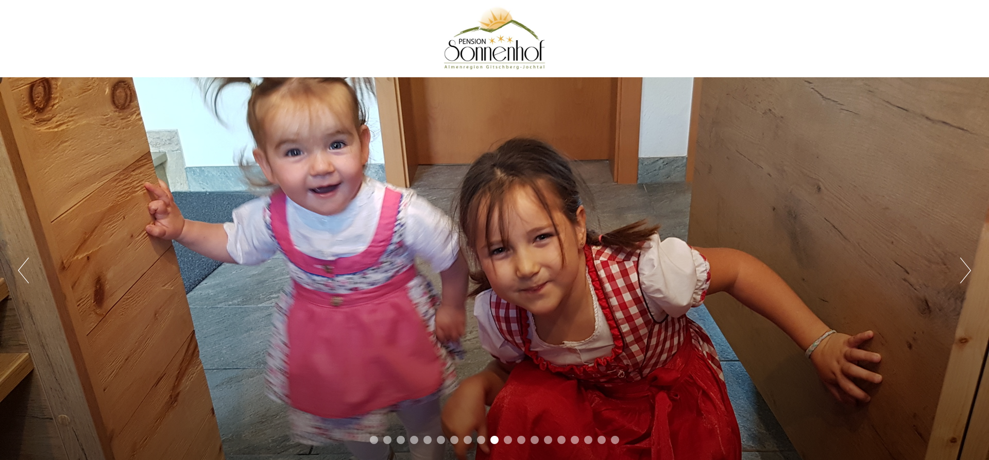
click at [969, 265] on button "Next" at bounding box center [965, 271] width 11 height 26
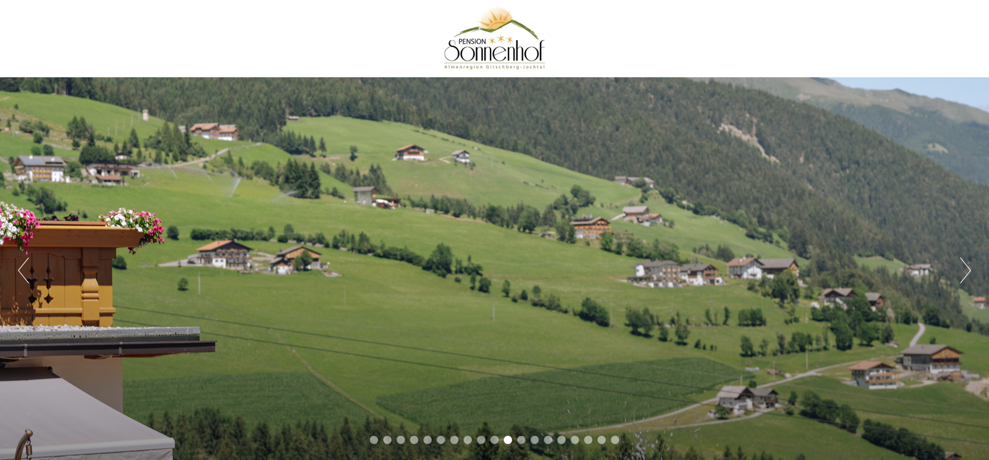
click at [969, 265] on button "Next" at bounding box center [965, 271] width 11 height 26
